Goal: Task Accomplishment & Management: Use online tool/utility

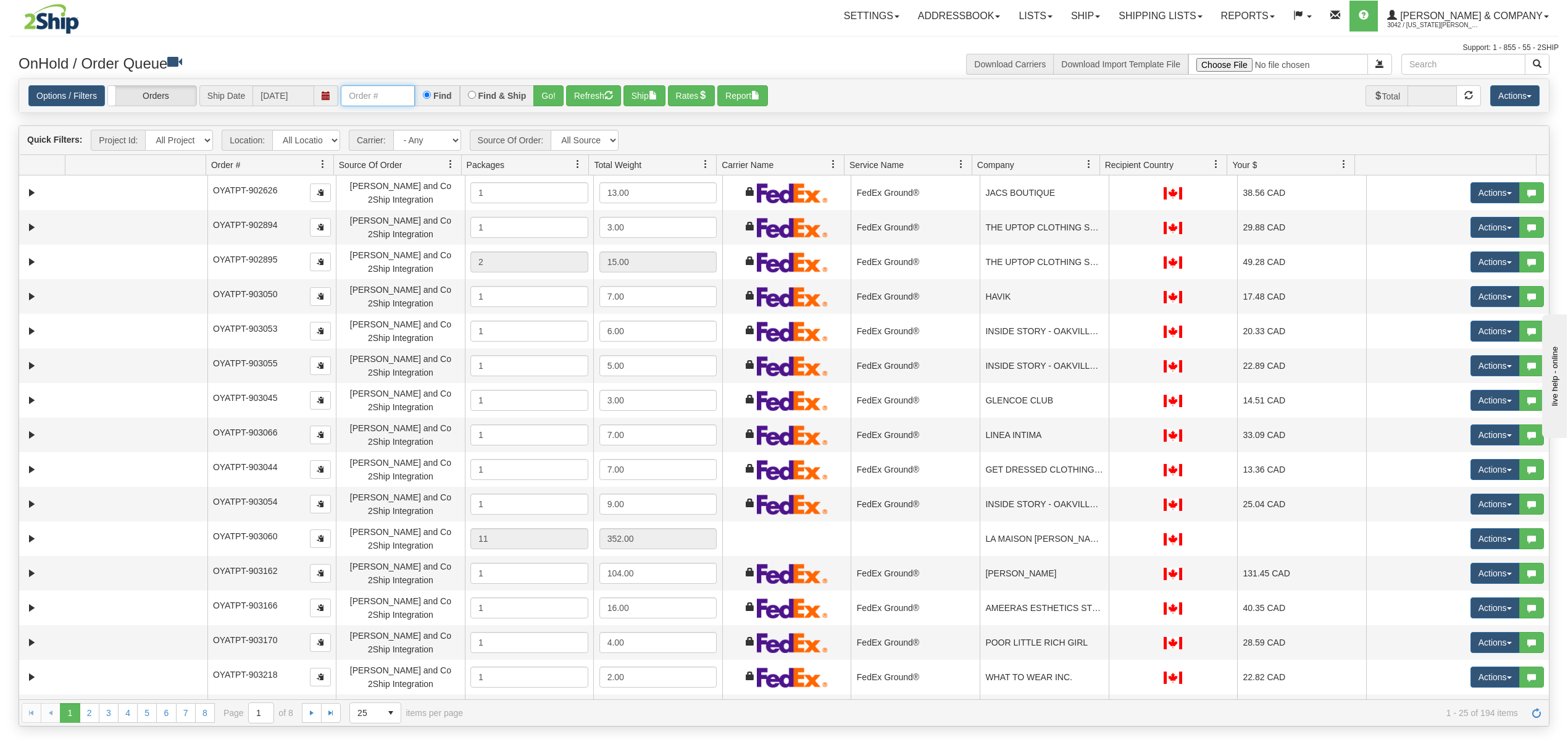
click at [369, 105] on input "text" at bounding box center [378, 96] width 74 height 21
click at [1087, 171] on link at bounding box center [1088, 164] width 21 height 21
click at [1107, 197] on span "Sort Ascending" at bounding box center [1133, 194] width 64 height 12
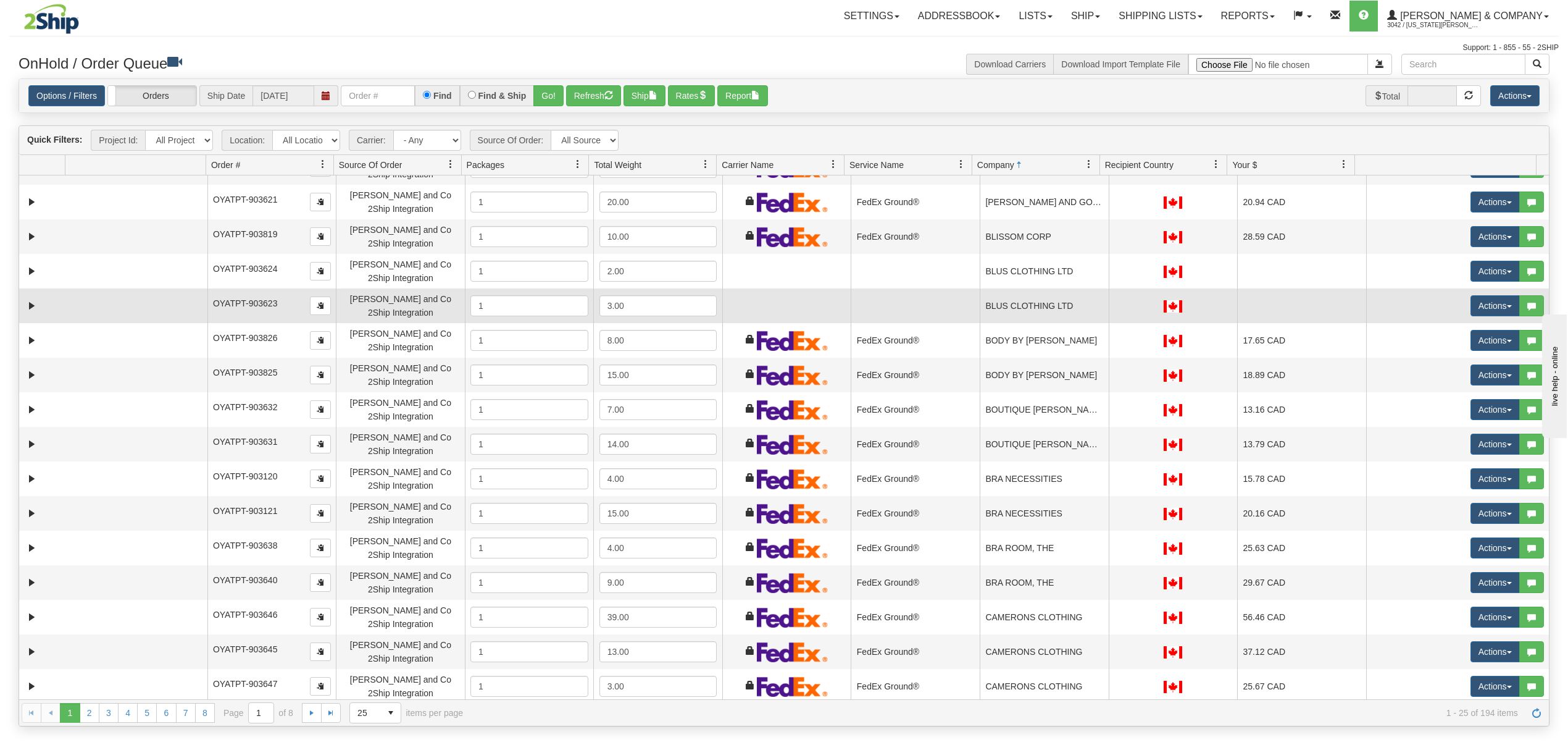
scroll to position [340, 0]
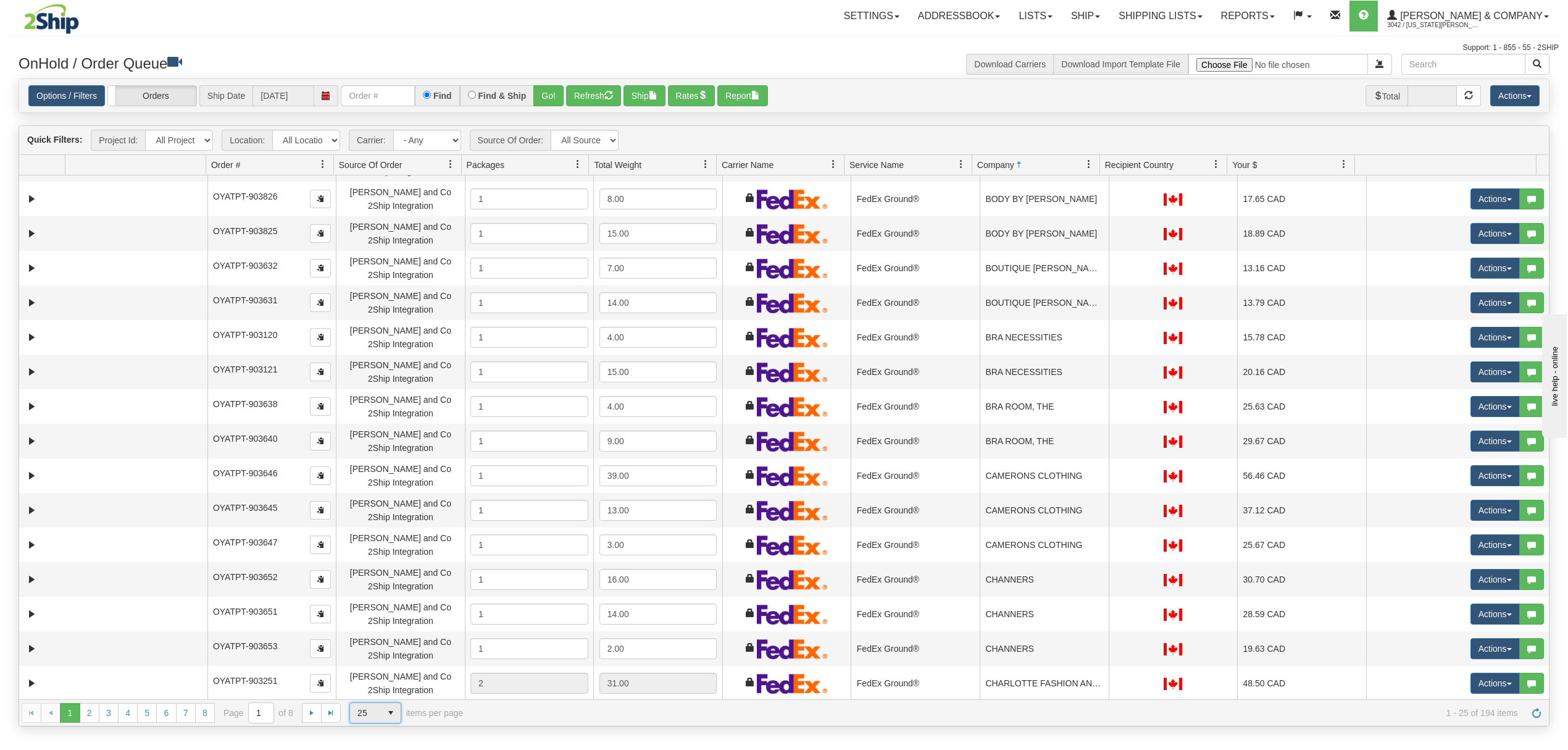
click at [373, 709] on span "25" at bounding box center [365, 713] width 16 height 12
click at [376, 689] on li "100" at bounding box center [375, 694] width 51 height 17
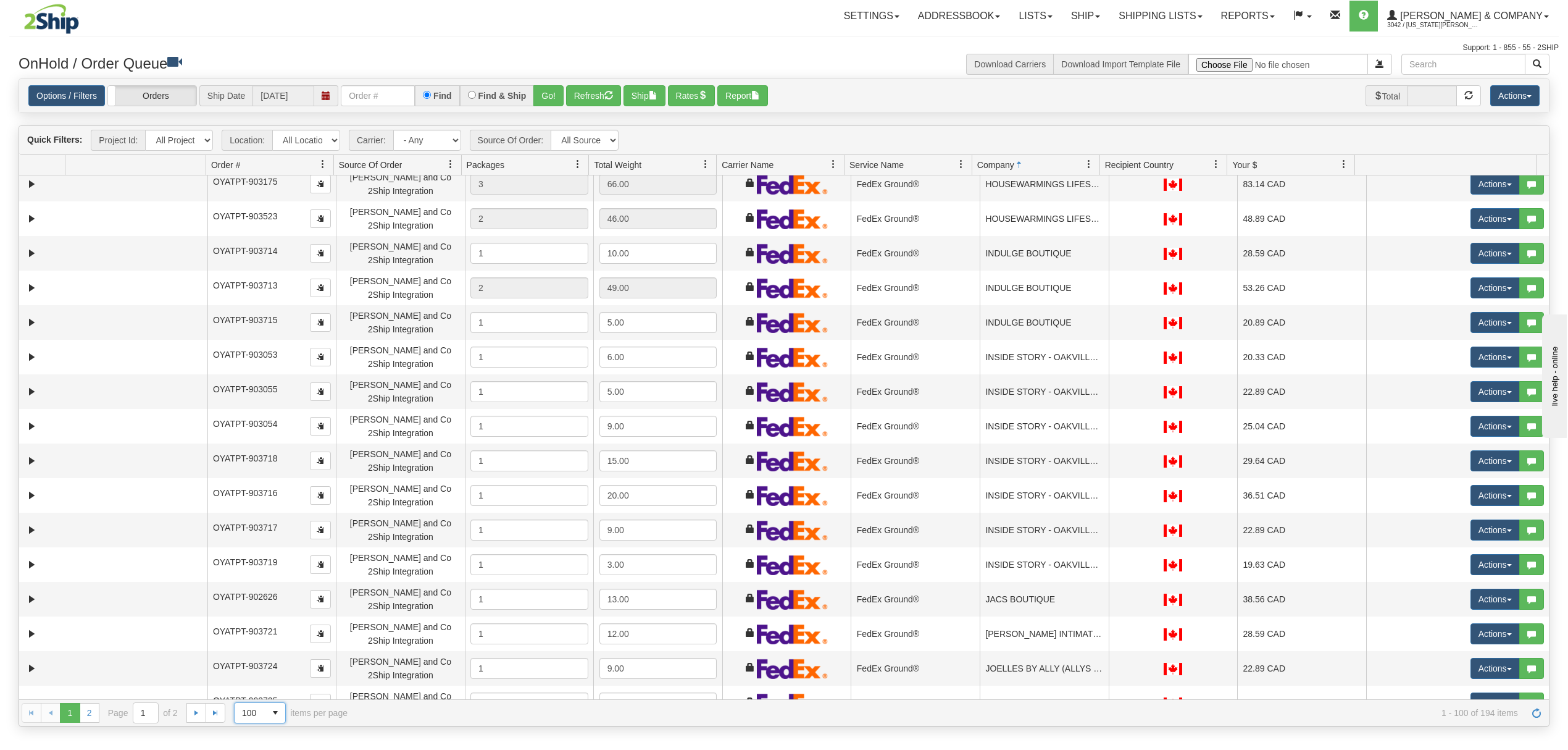
scroll to position [2934, 0]
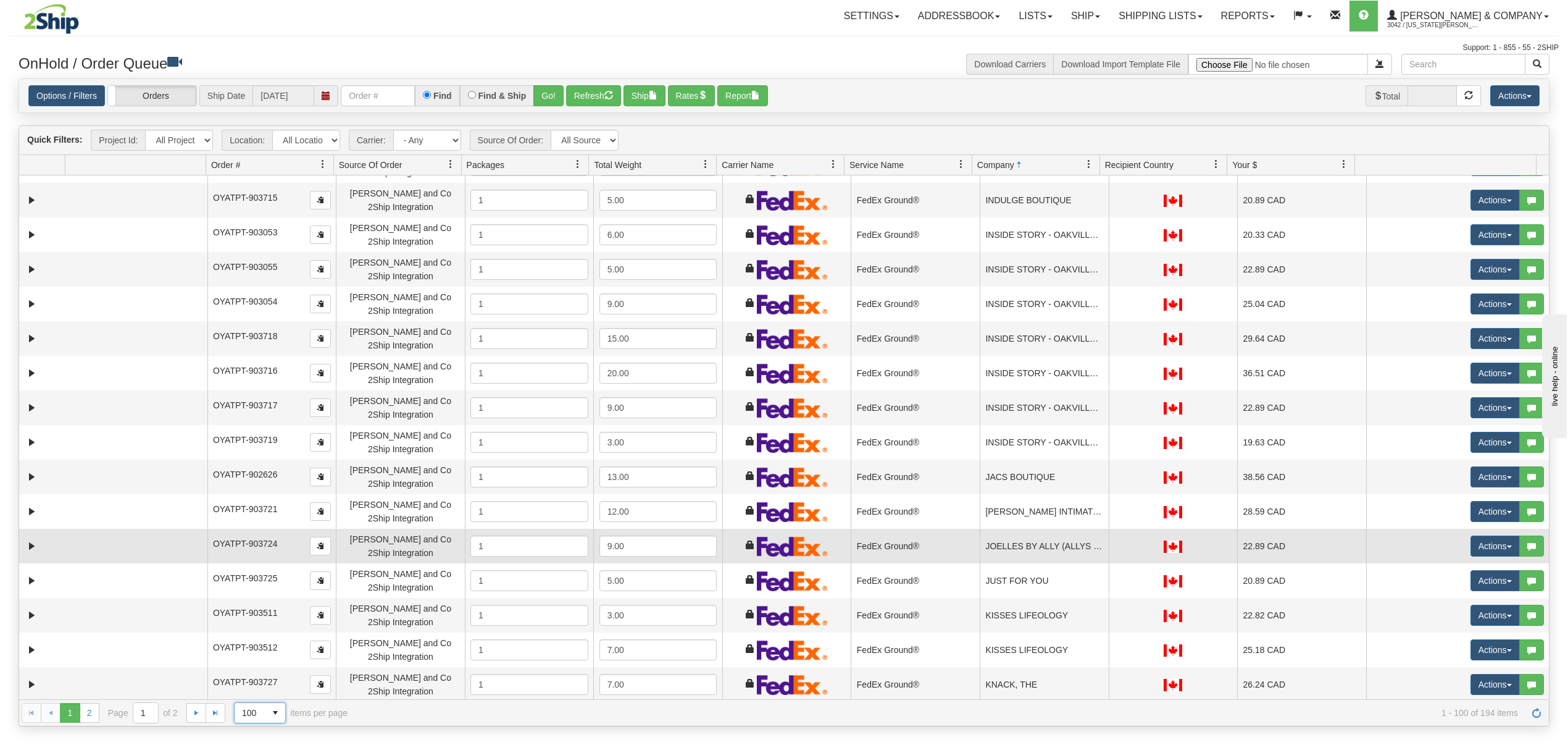
click at [1014, 542] on td "JOELLES BY ALLY (ALLYS CLOTHING)" at bounding box center [1043, 547] width 129 height 35
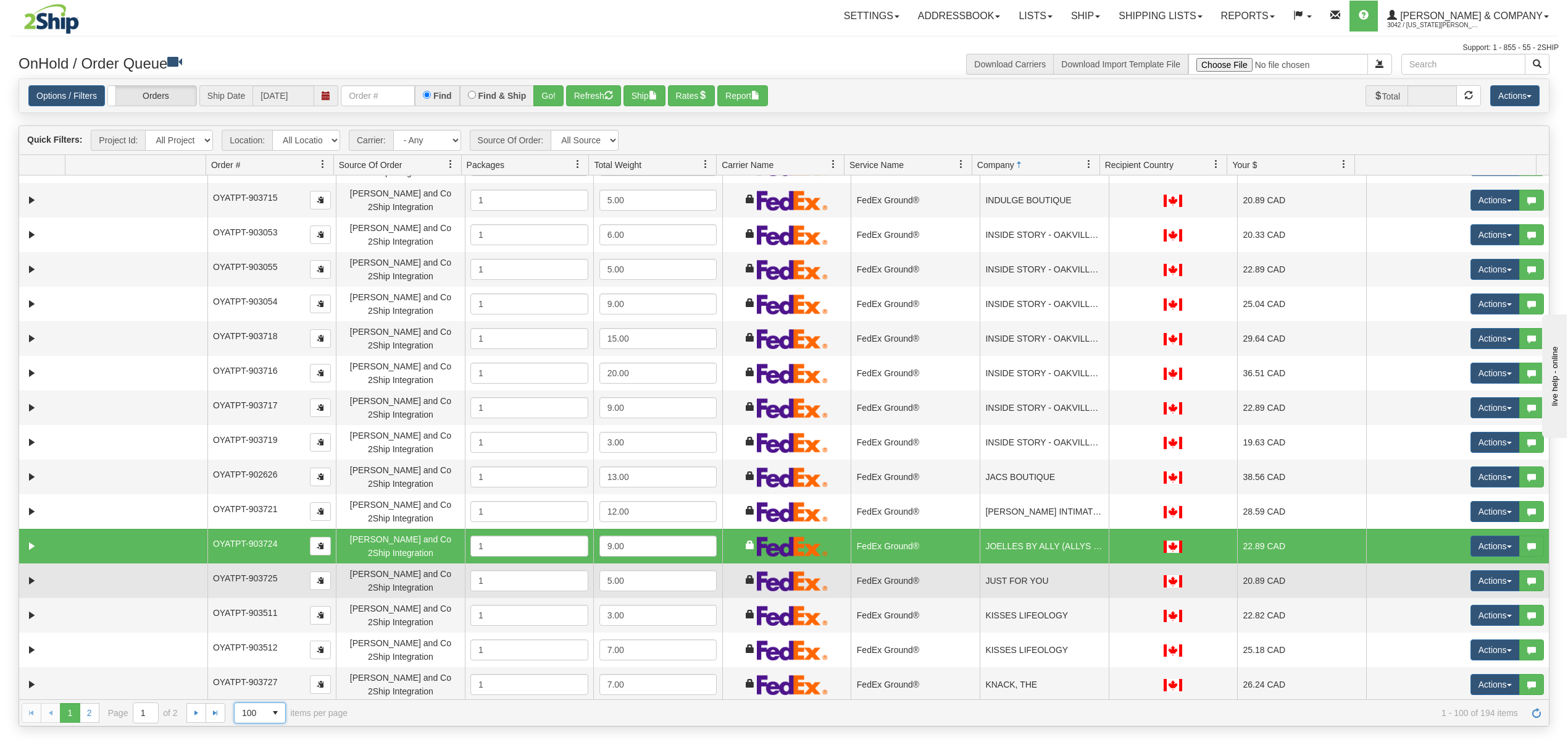
click at [1023, 566] on td "JUST FOR YOU" at bounding box center [1043, 581] width 129 height 35
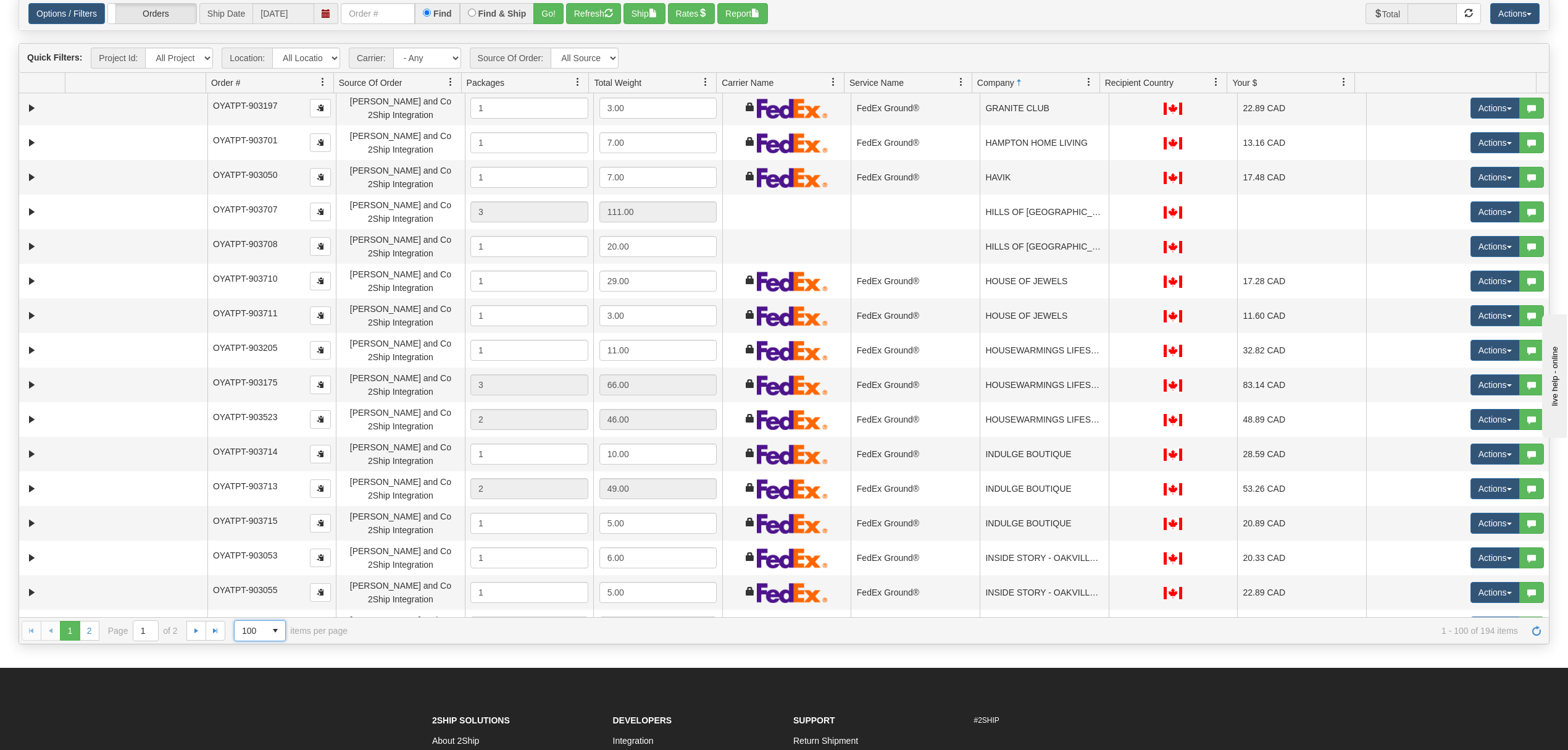
scroll to position [2522, 0]
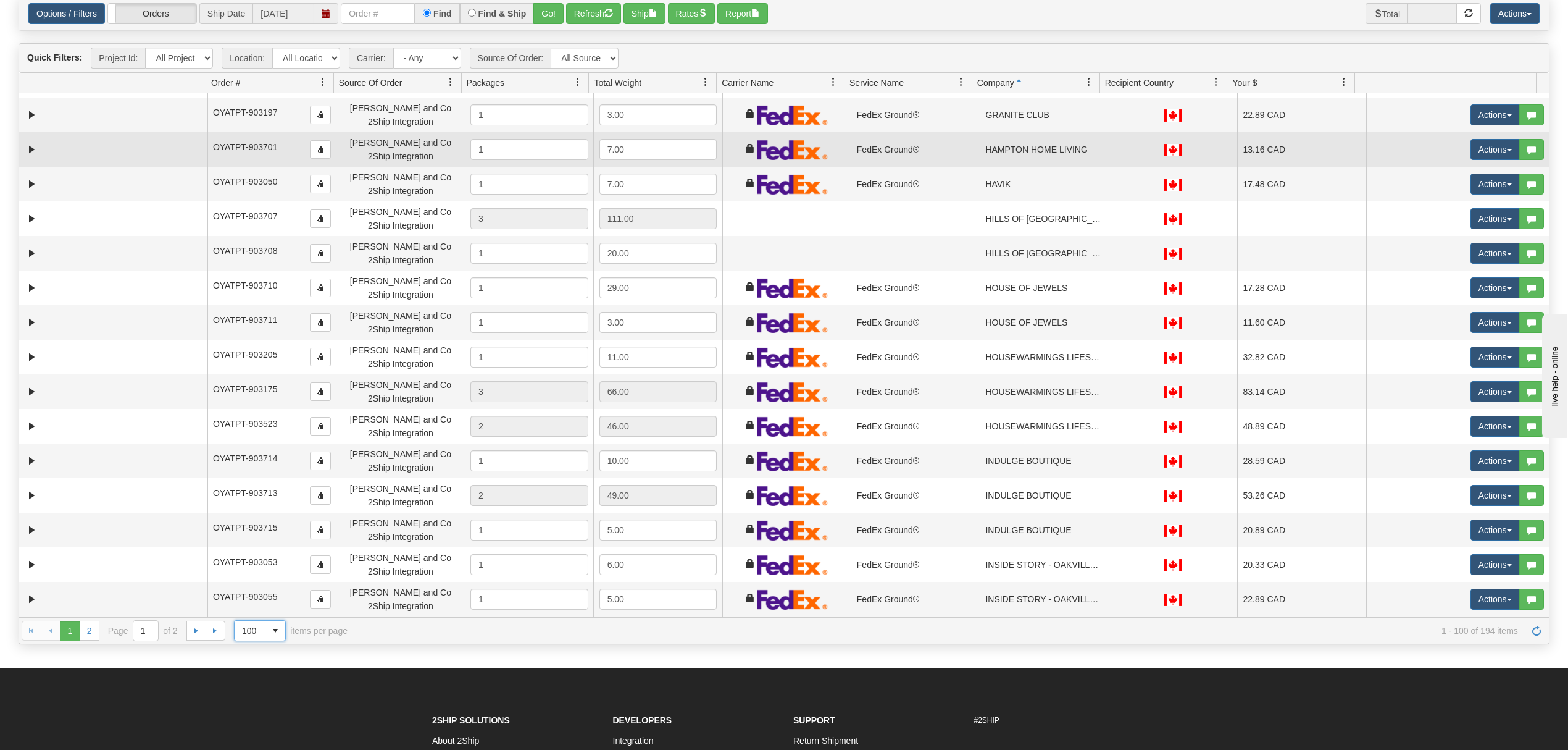
click at [1062, 142] on td "HAMPTON HOME LIVING" at bounding box center [1043, 150] width 129 height 35
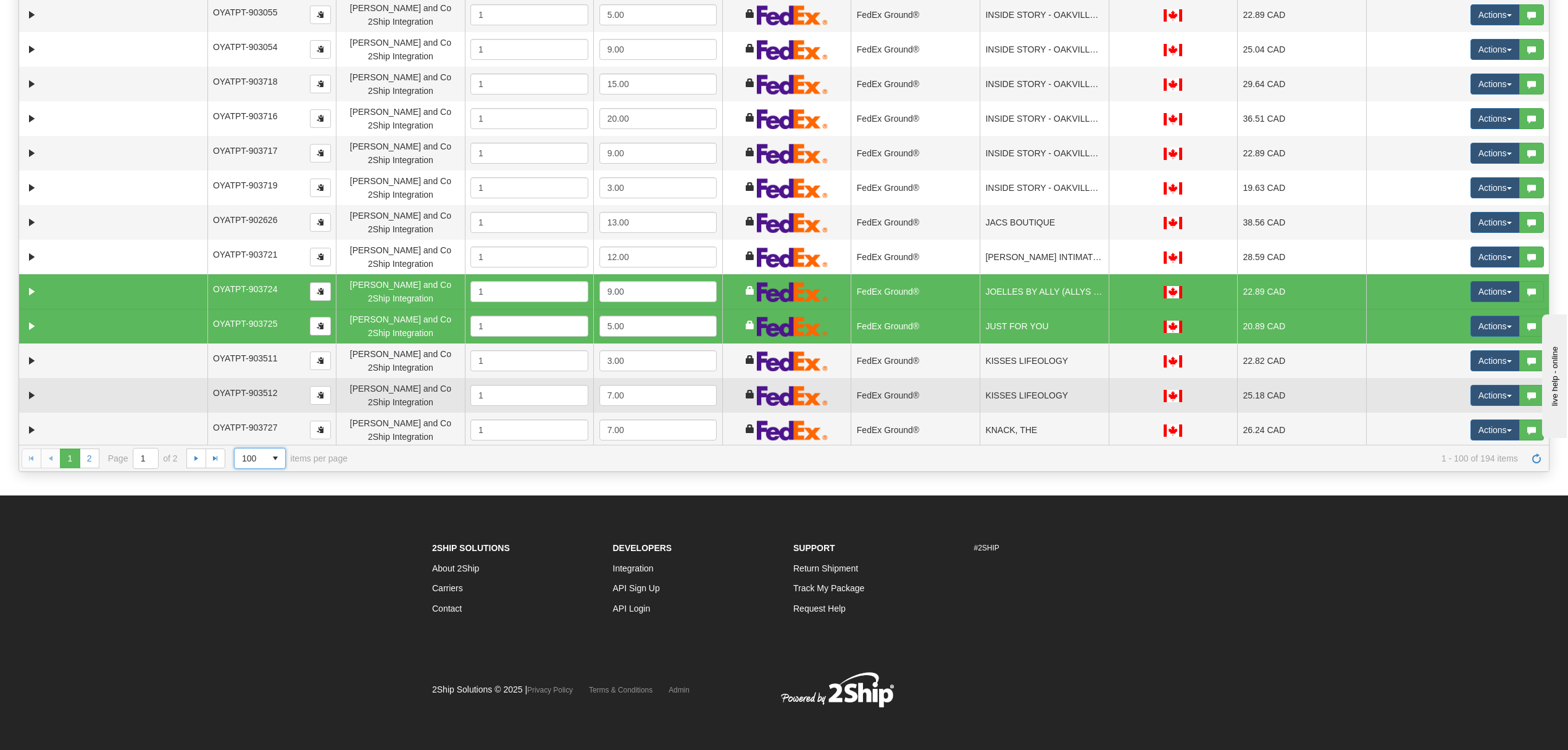
scroll to position [256, 0]
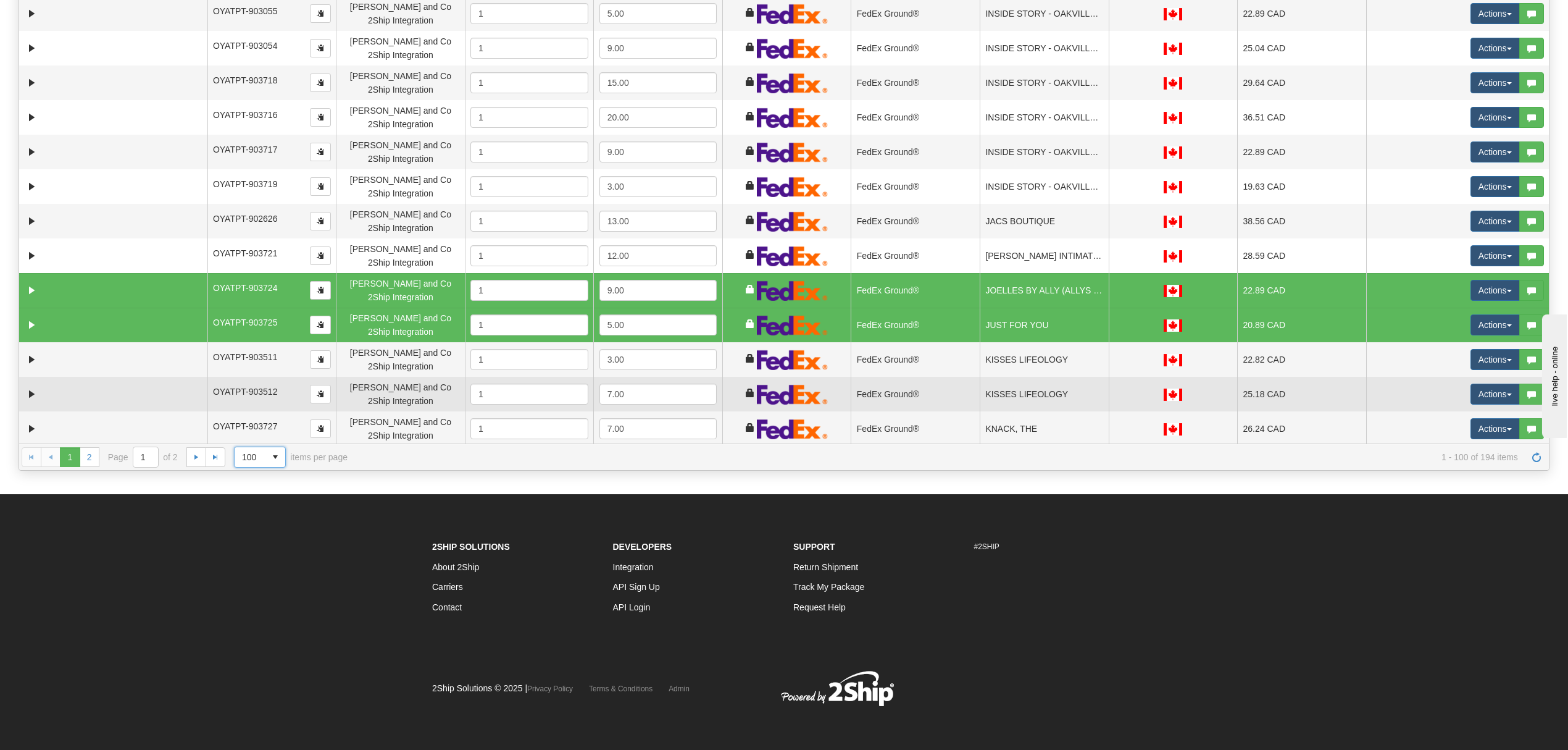
click at [1068, 409] on td "KISSES LIFEOLOGY" at bounding box center [1043, 395] width 129 height 35
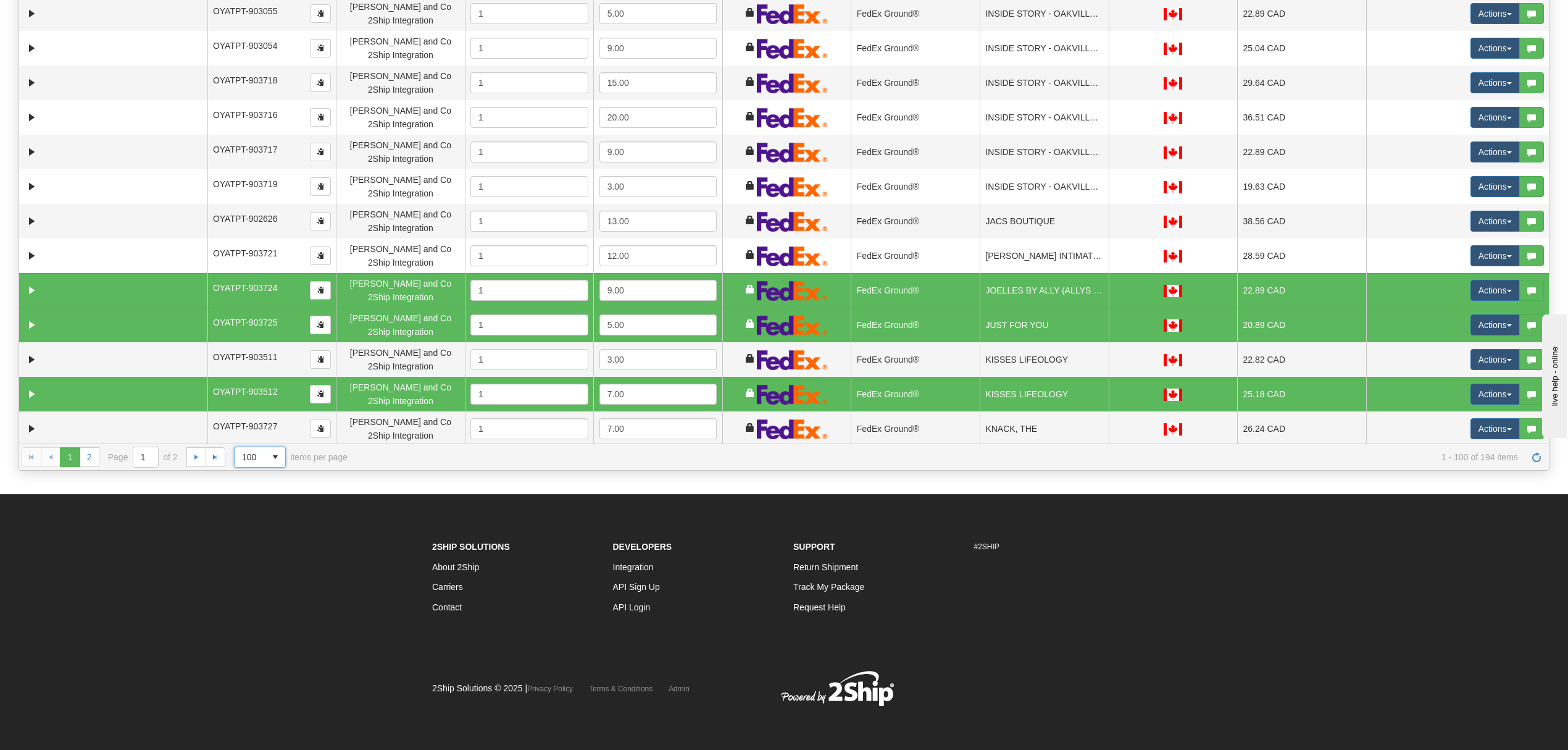
click at [1068, 405] on td "KISSES LIFEOLOGY" at bounding box center [1043, 395] width 129 height 35
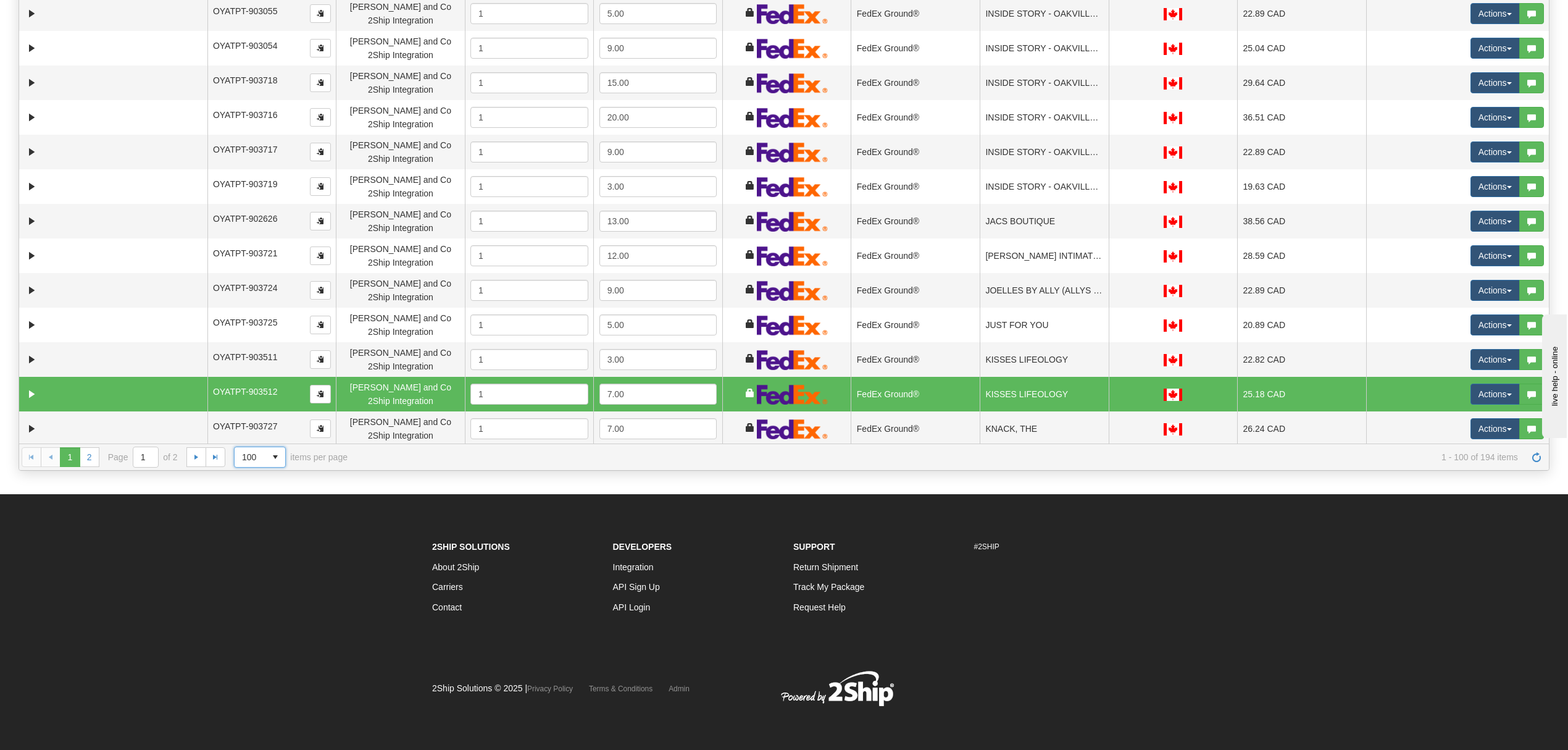
click at [1069, 398] on td "KISSES LIFEOLOGY" at bounding box center [1043, 395] width 129 height 35
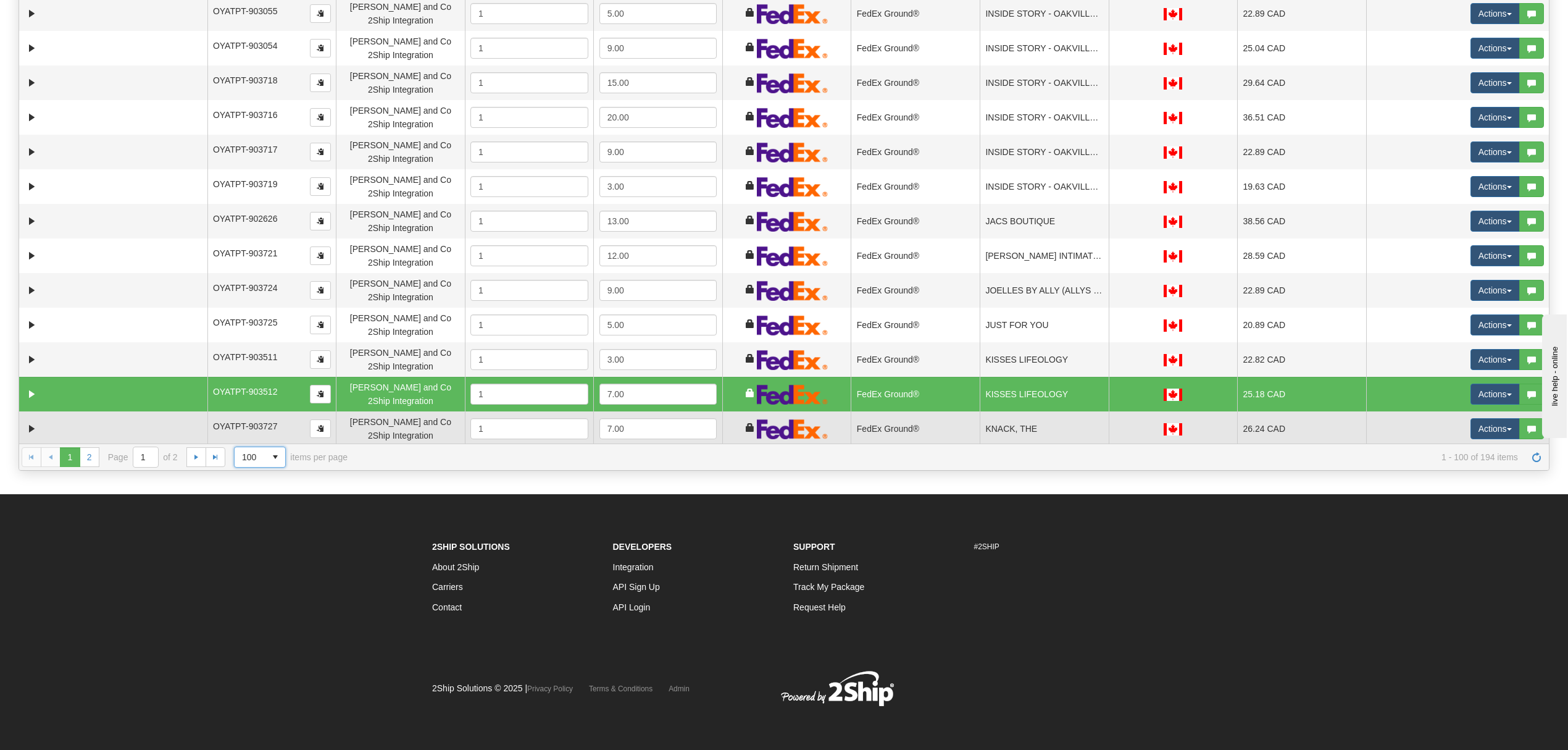
click at [1051, 419] on td "KNACK, THE" at bounding box center [1043, 429] width 129 height 35
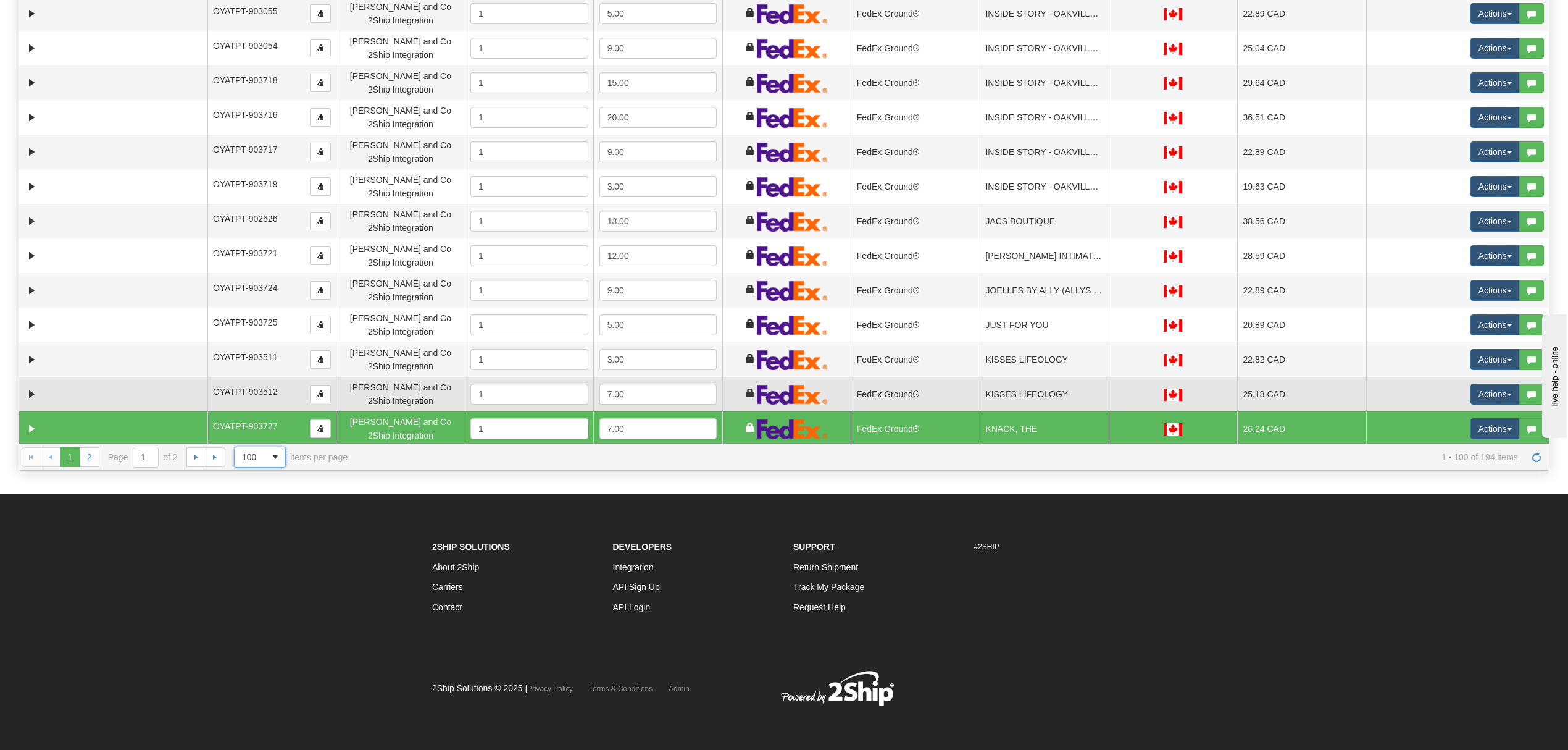
click at [1056, 401] on td "KISSES LIFEOLOGY" at bounding box center [1043, 395] width 129 height 35
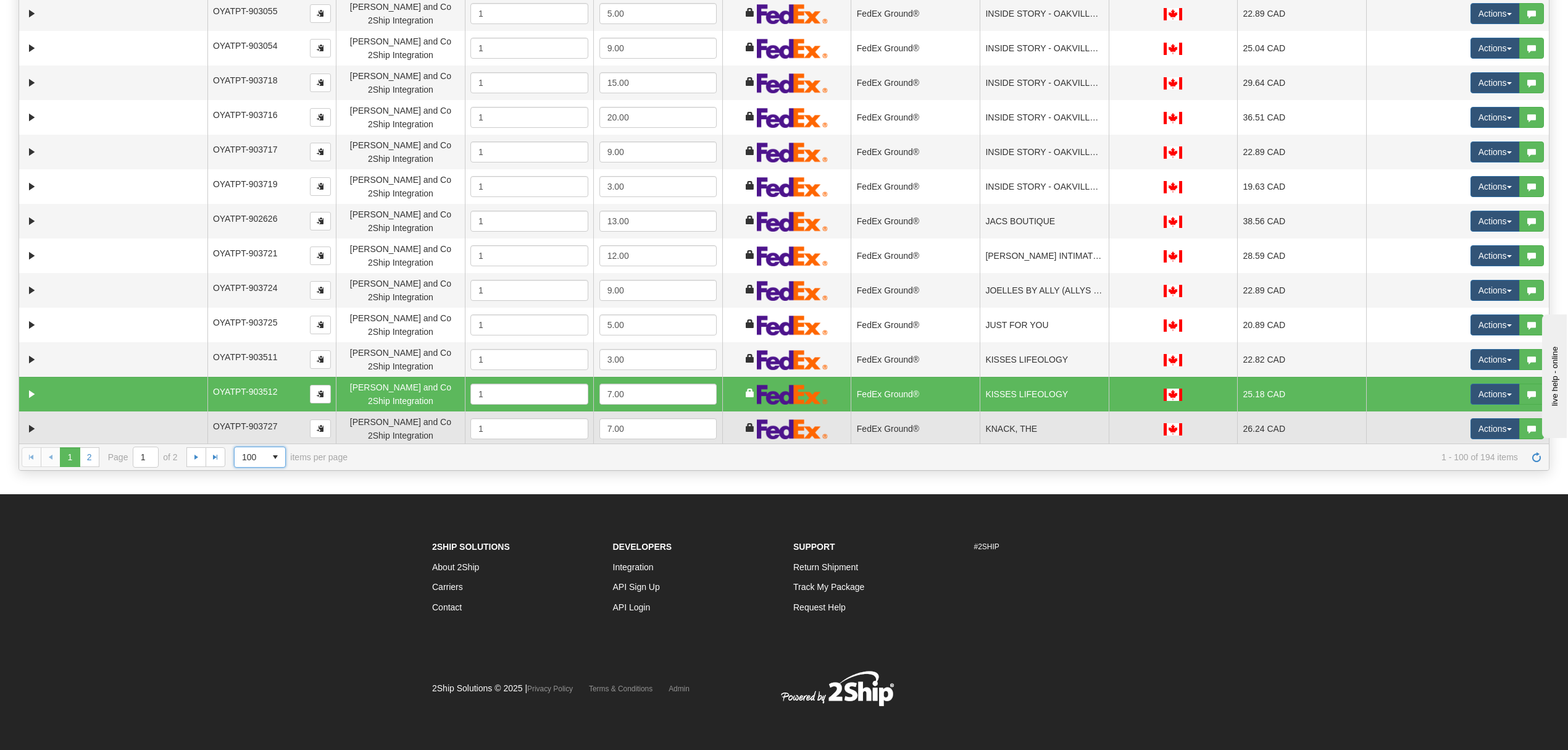
click at [1048, 411] on td "KNACK, THE" at bounding box center [1043, 429] width 129 height 35
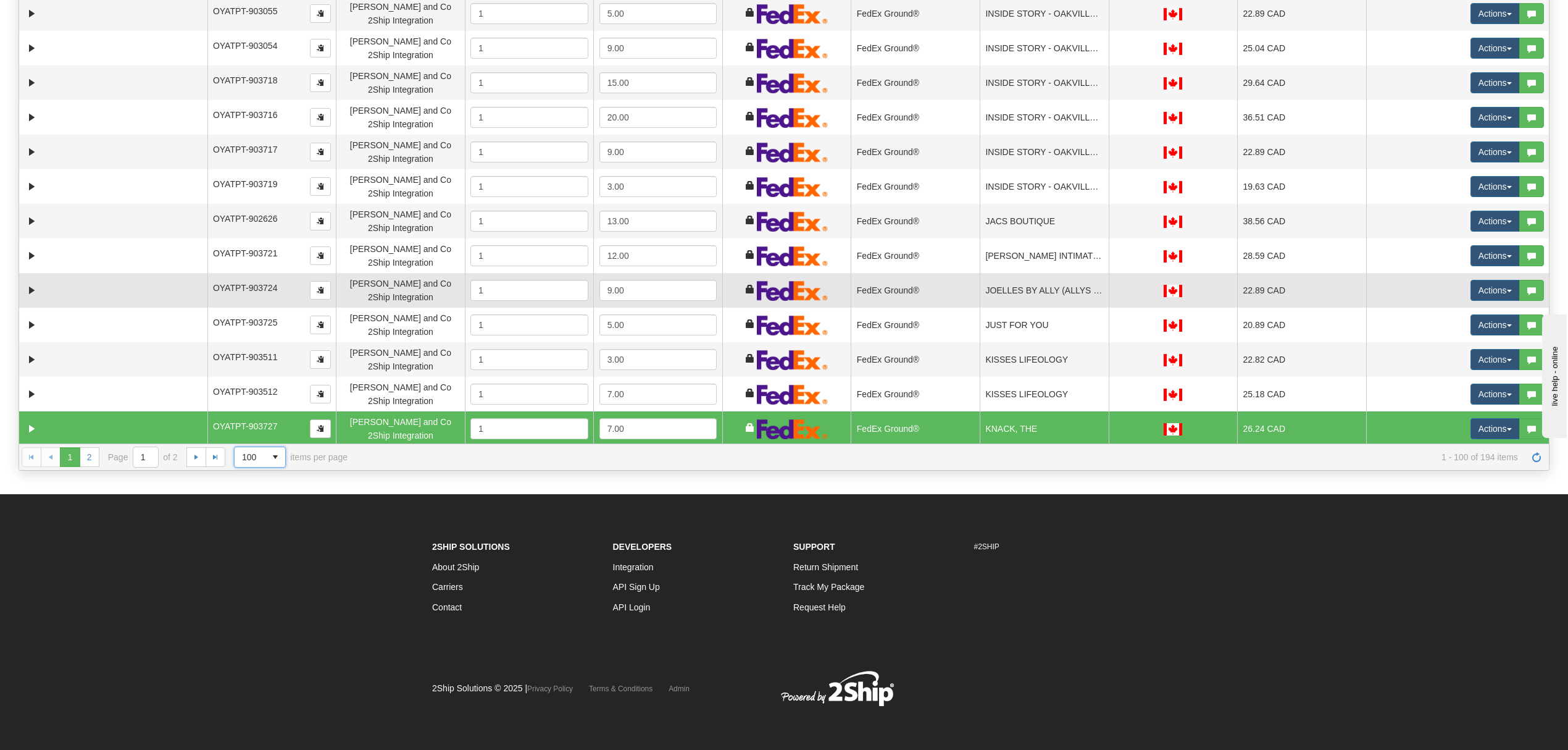
click at [1038, 281] on td "JOELLES BY ALLY (ALLYS CLOTHING)" at bounding box center [1043, 291] width 129 height 35
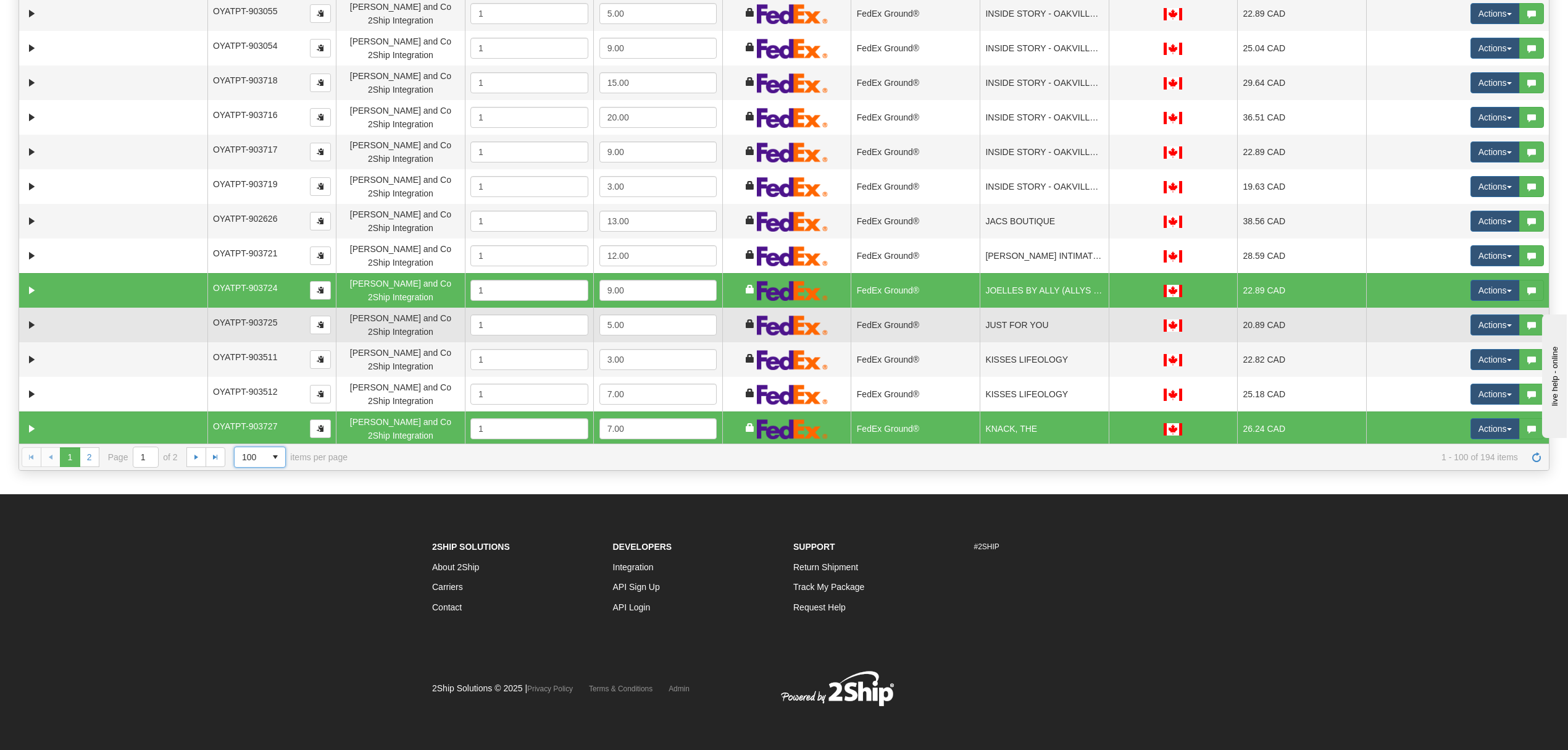
click at [1033, 322] on td "JUST FOR YOU" at bounding box center [1043, 325] width 129 height 35
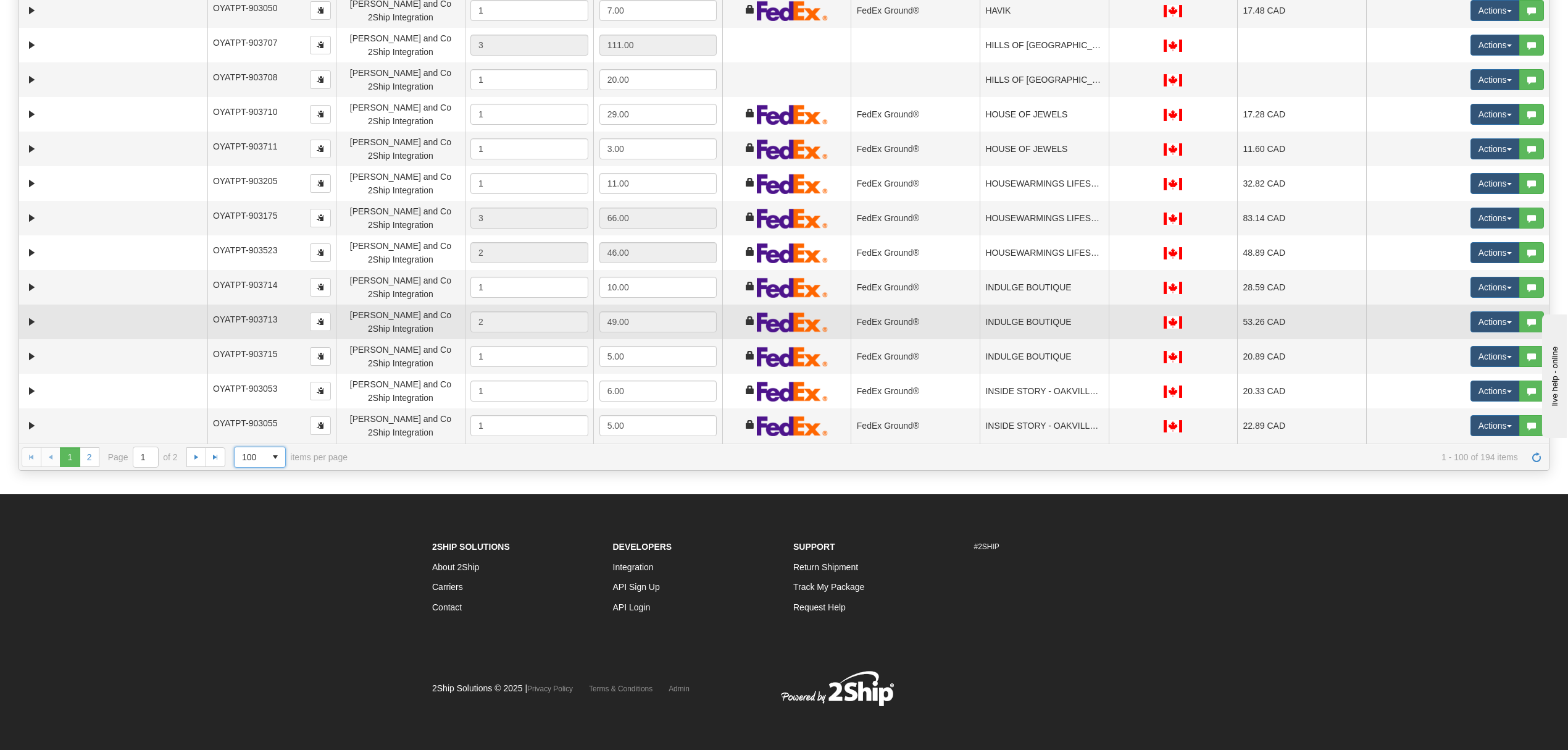
scroll to position [2439, 0]
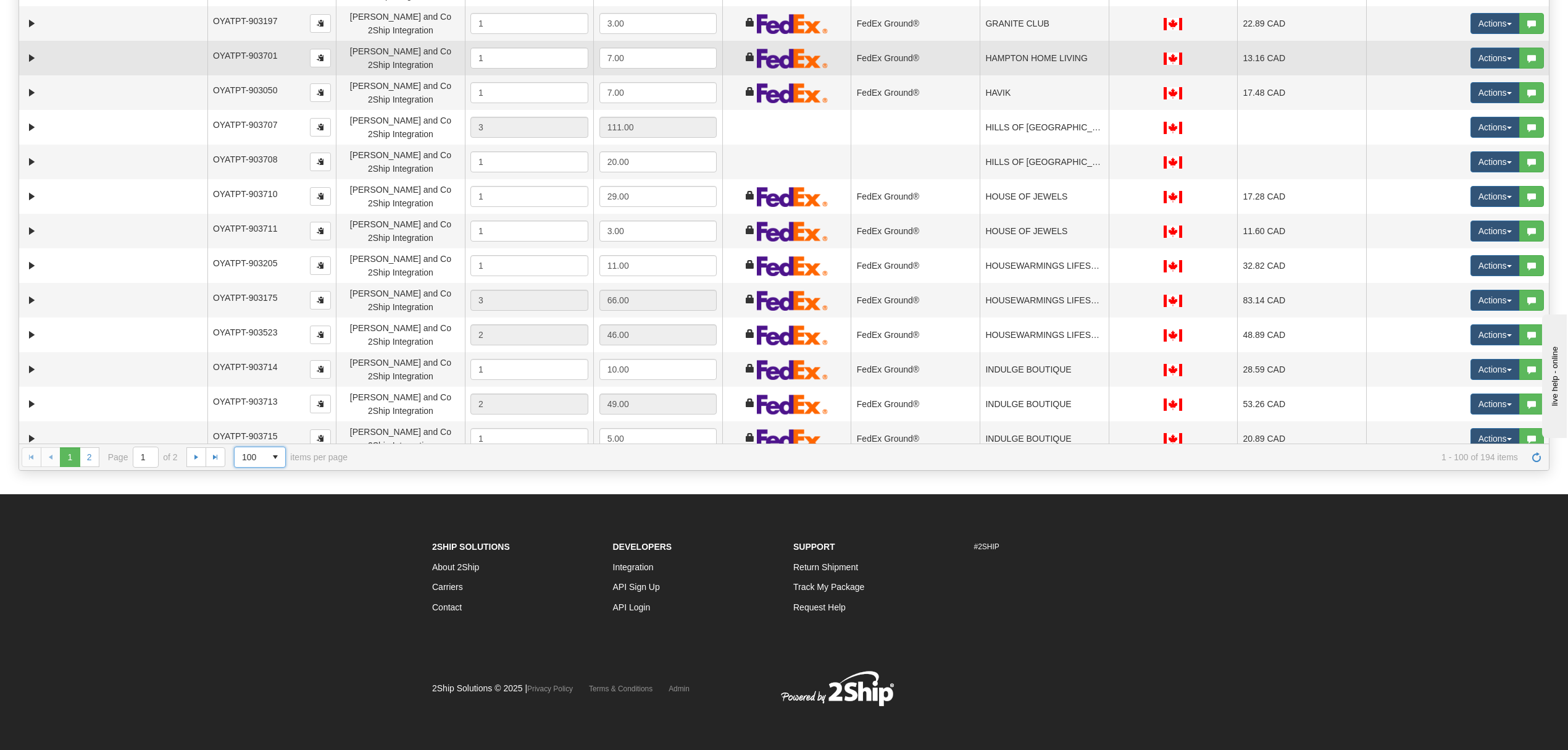
click at [1062, 63] on td "HAMPTON HOME LIVING" at bounding box center [1043, 58] width 129 height 35
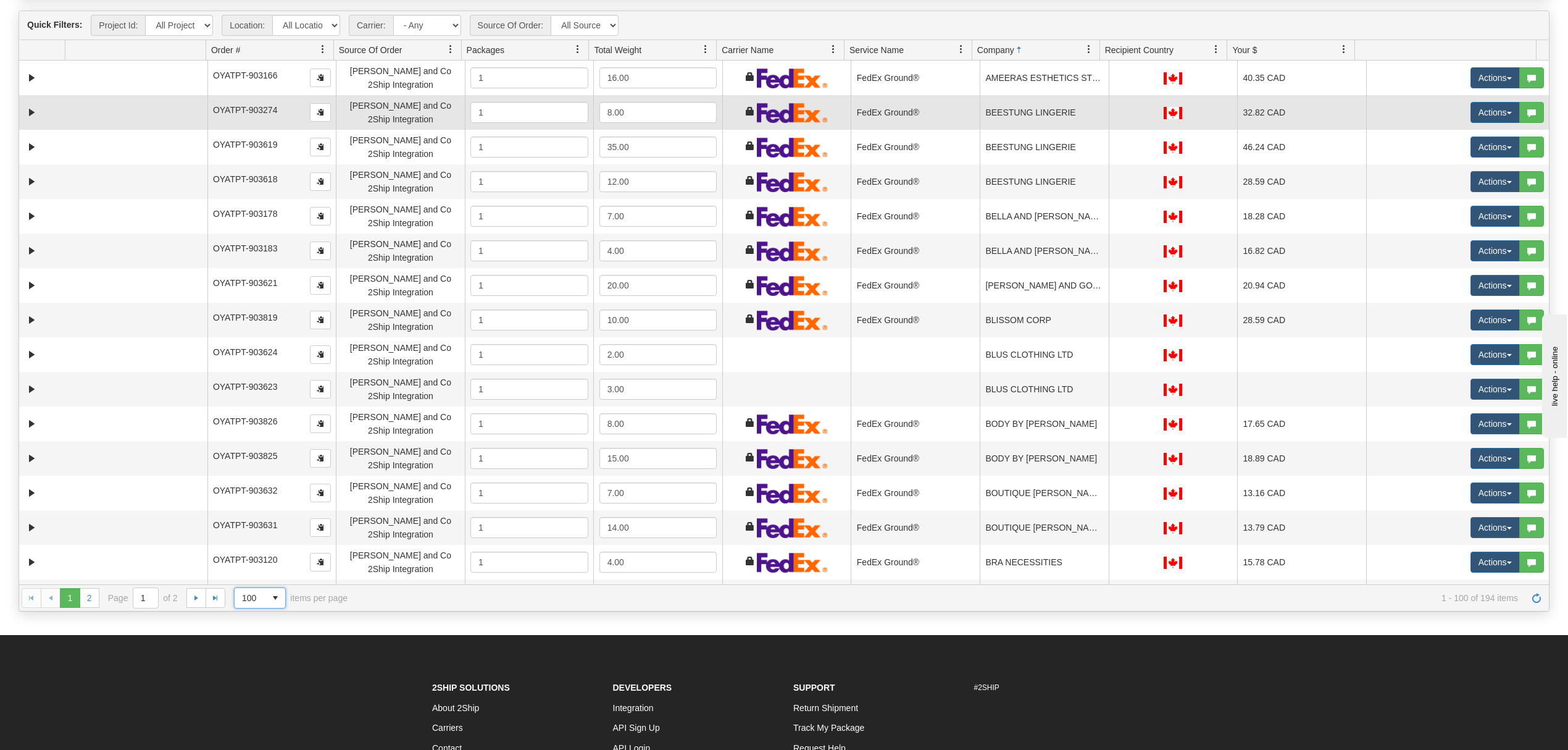
scroll to position [0, 0]
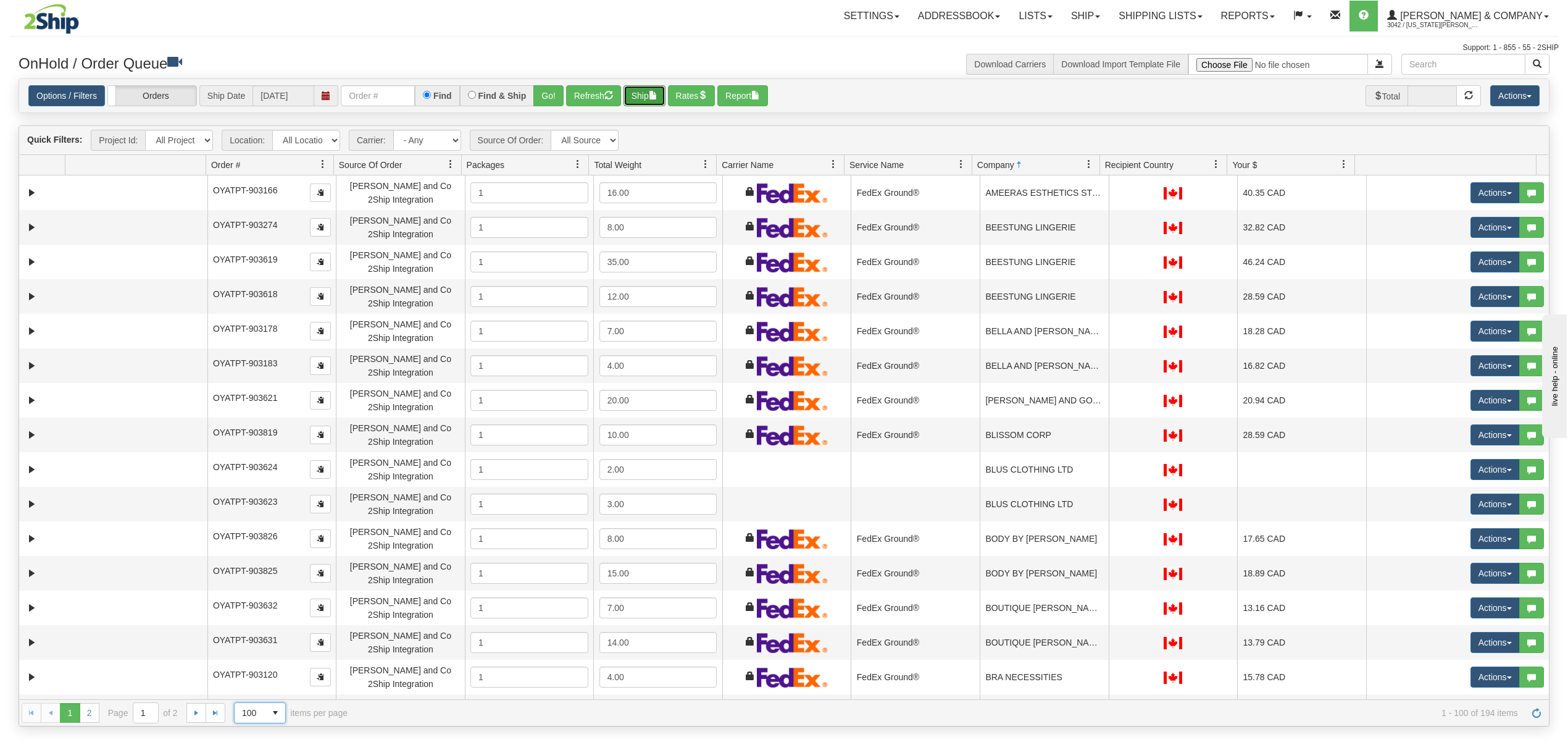
click at [660, 87] on button "Ship" at bounding box center [644, 96] width 42 height 21
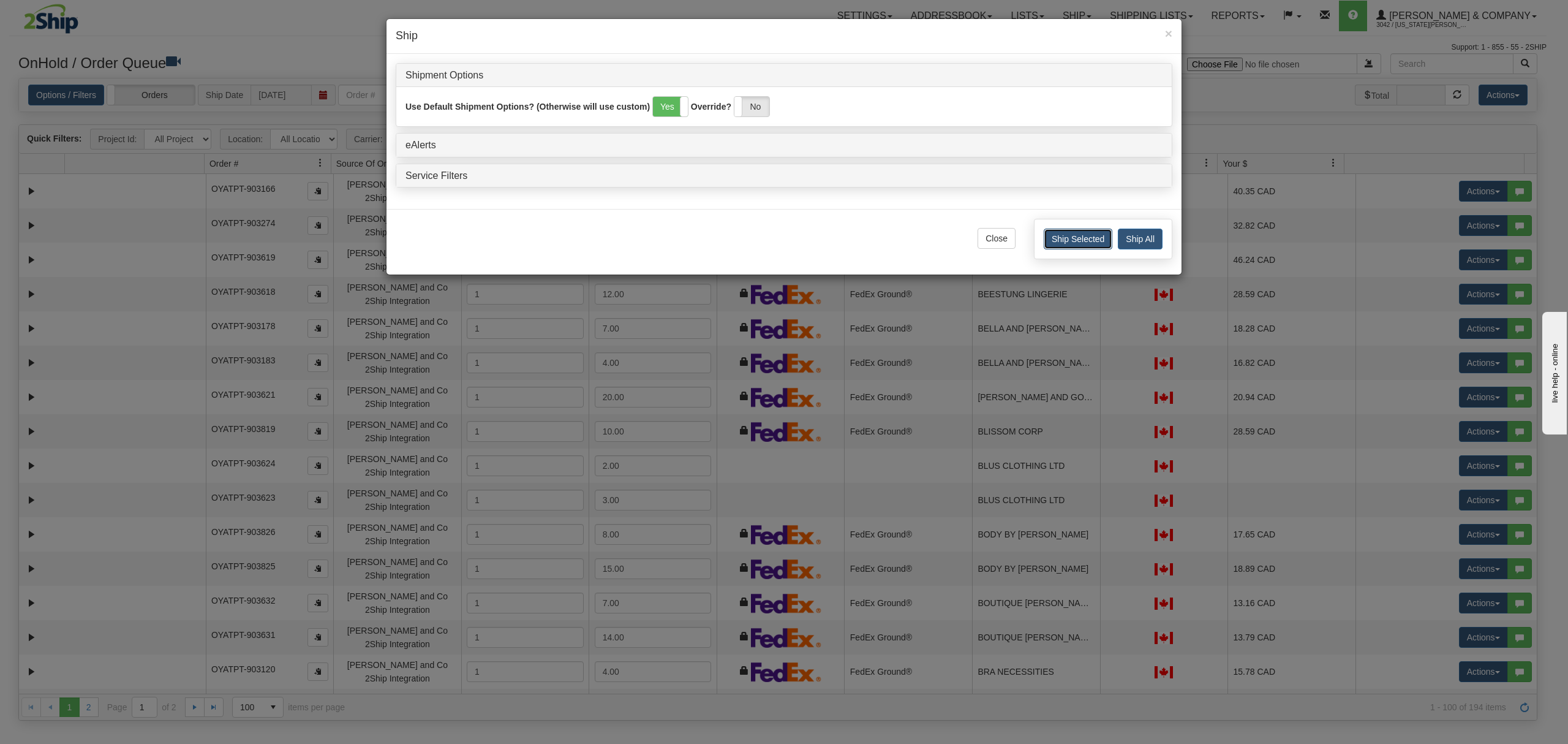
click at [1068, 246] on button "Ship Selected" at bounding box center [1077, 238] width 68 height 21
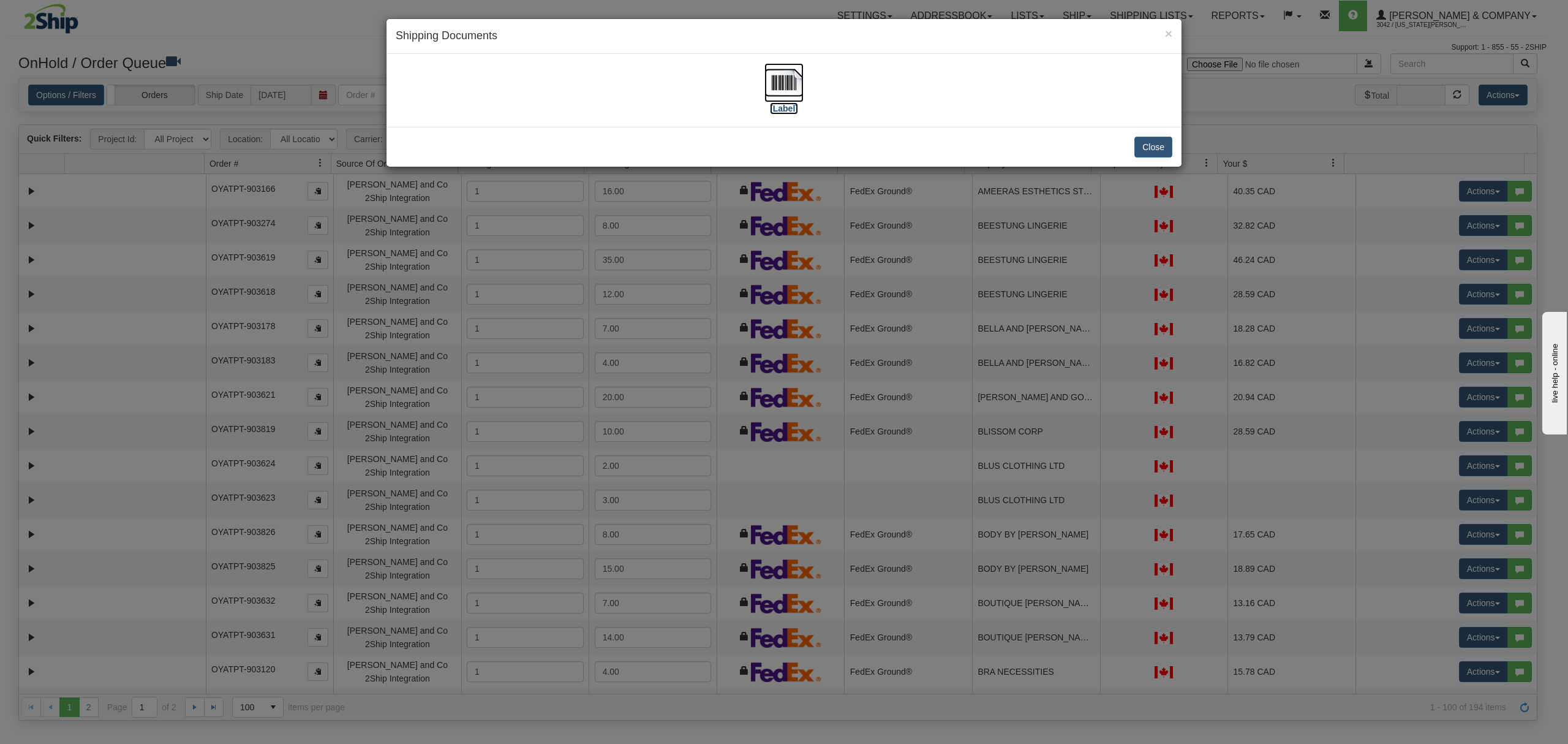
click at [779, 78] on img at bounding box center [784, 83] width 40 height 40
click at [1146, 140] on button "Close" at bounding box center [1154, 147] width 38 height 21
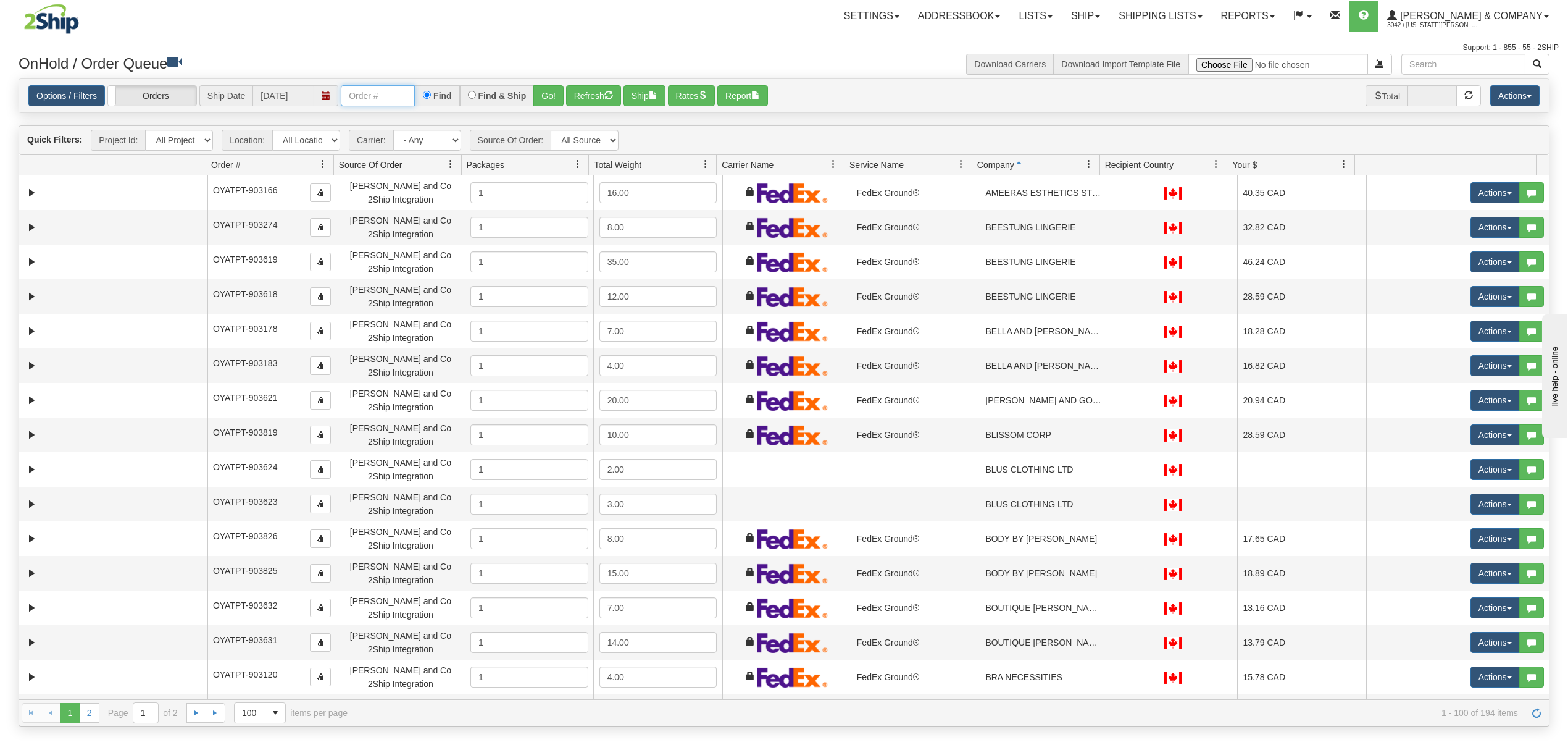
click at [393, 98] on input "text" at bounding box center [378, 96] width 74 height 21
click at [393, 99] on input "OMBK17534261 BO01" at bounding box center [378, 96] width 74 height 21
type input "OMBK17534261_BO01"
click at [532, 96] on div "Find & Ship" at bounding box center [497, 96] width 75 height 21
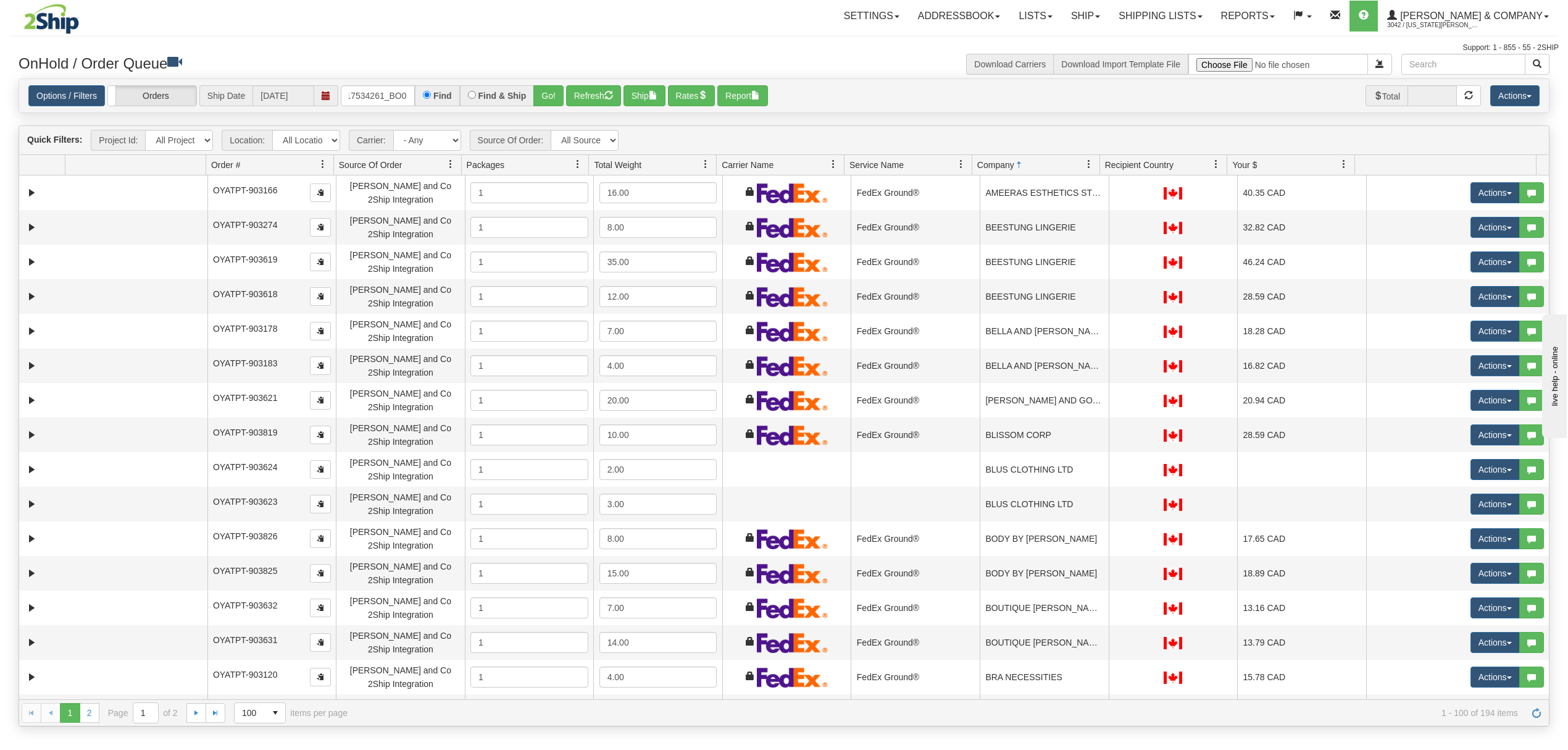
scroll to position [0, 0]
click at [539, 94] on button "Go!" at bounding box center [549, 96] width 30 height 21
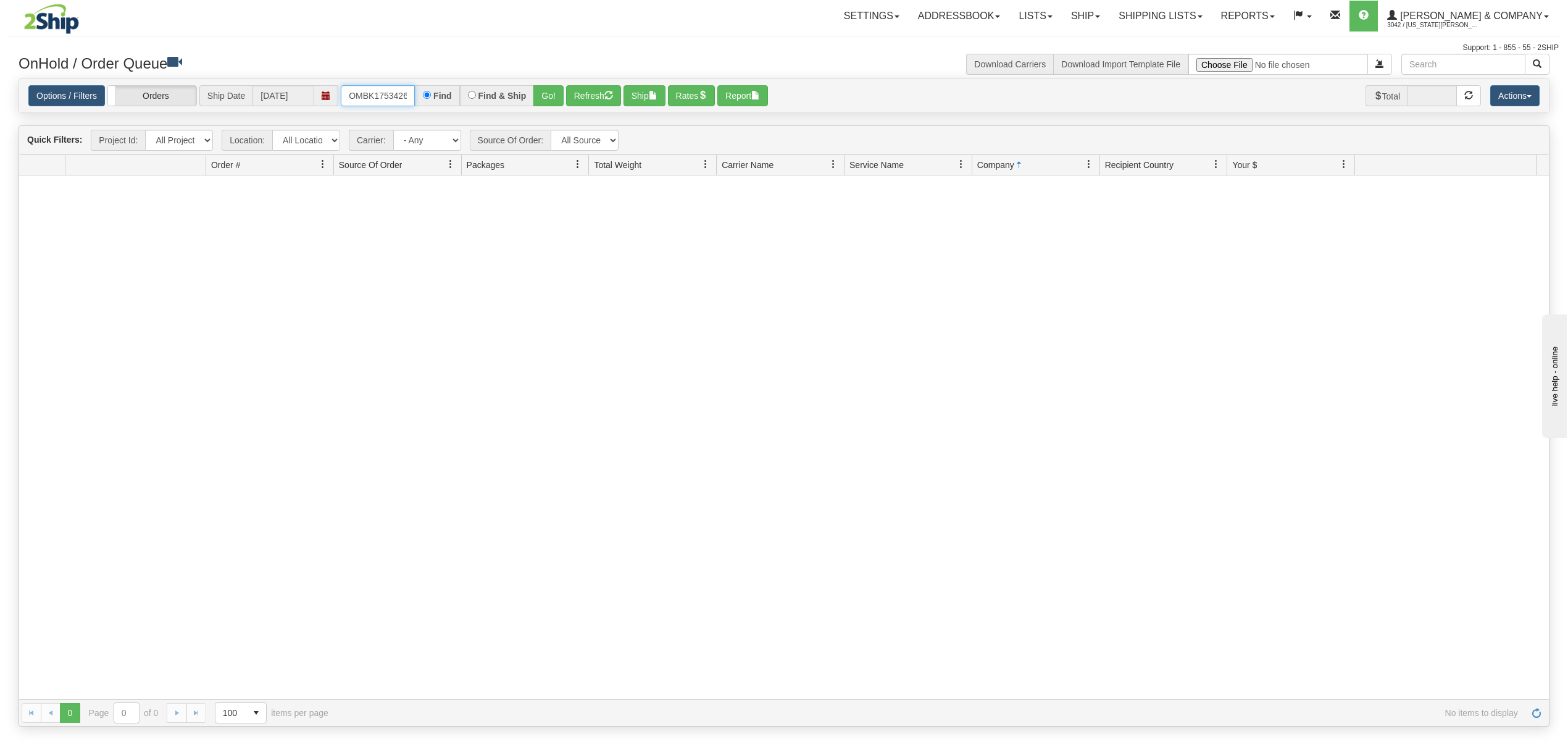
click at [391, 96] on input "OMBK17534261_BO01" at bounding box center [378, 96] width 74 height 21
click at [1470, 8] on link "Yates & Company 3042 / Montana Yates" at bounding box center [1468, 16] width 180 height 31
click at [1479, 77] on span "LOG OUT" at bounding box center [1476, 76] width 39 height 10
